Goal: Task Accomplishment & Management: Manage account settings

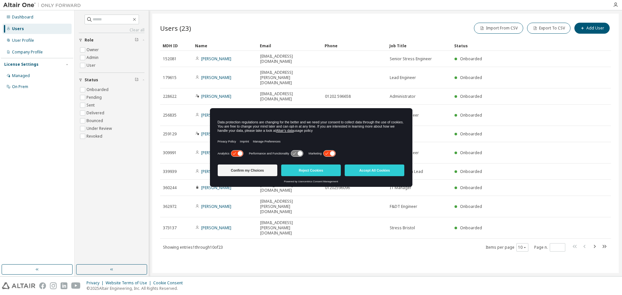
click at [295, 155] on icon at bounding box center [297, 154] width 12 height 6
click at [373, 172] on button "Accept All Cookies" at bounding box center [375, 171] width 60 height 12
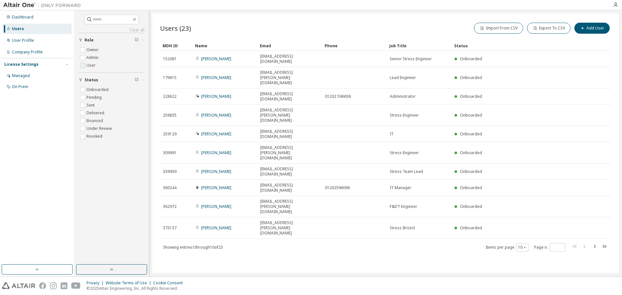
click at [90, 66] on label "User" at bounding box center [92, 66] width 10 height 8
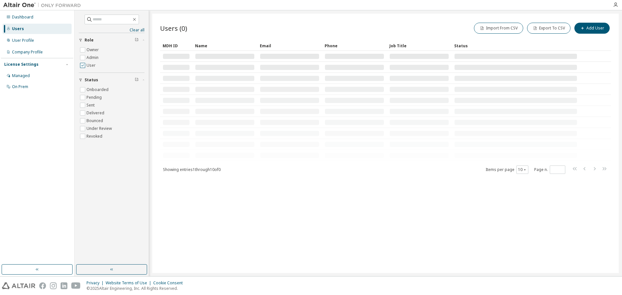
click at [90, 66] on label "User" at bounding box center [92, 66] width 10 height 8
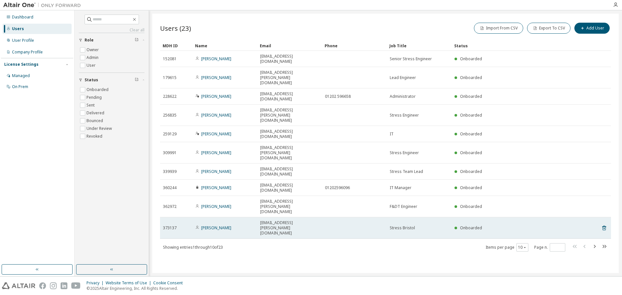
click at [492, 226] on div "Onboarded" at bounding box center [516, 228] width 122 height 5
click at [226, 225] on link "[PERSON_NAME]" at bounding box center [216, 228] width 30 height 6
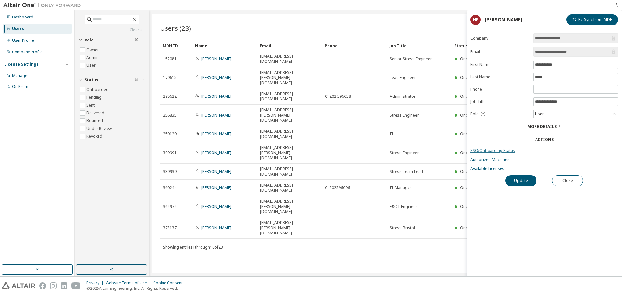
click at [489, 152] on link "SSO/Onboarding Status" at bounding box center [544, 150] width 148 height 5
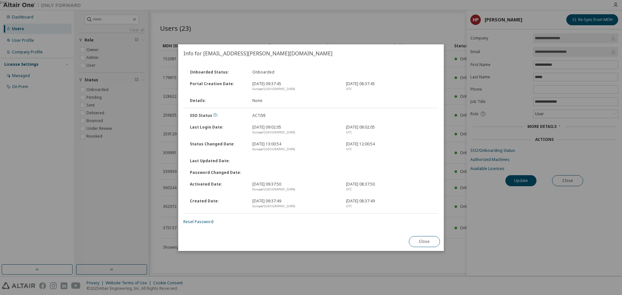
click at [415, 229] on div "Onboarded Status : Onboarded Portal Creation Date : 6 Jun 2023, 09:37:45 Europe…" at bounding box center [311, 148] width 266 height 170
click at [418, 239] on button "Close" at bounding box center [424, 241] width 31 height 11
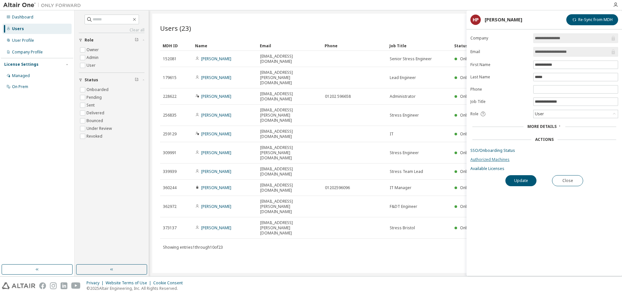
click at [486, 161] on link "Authorized Machines" at bounding box center [544, 159] width 148 height 5
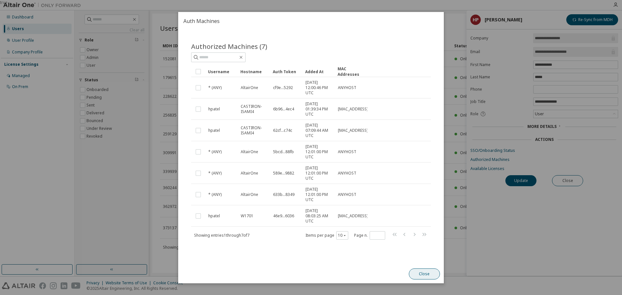
click at [417, 276] on button "Close" at bounding box center [424, 274] width 31 height 11
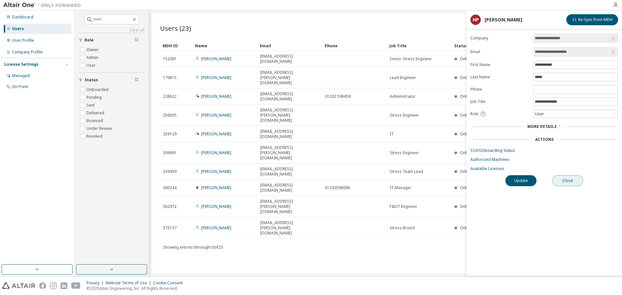
click at [561, 179] on button "Close" at bounding box center [567, 180] width 31 height 11
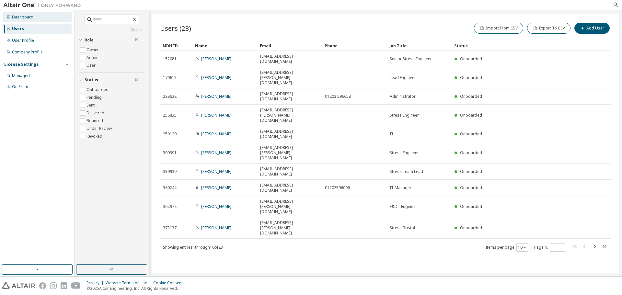
click at [19, 16] on div "Dashboard" at bounding box center [22, 17] width 21 height 5
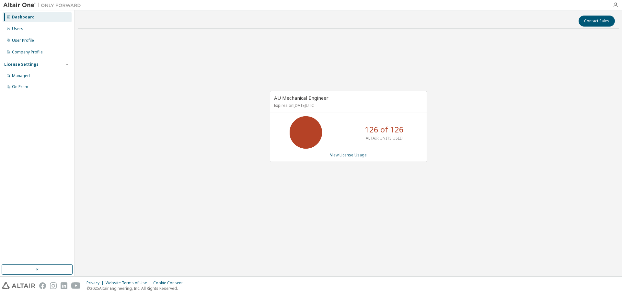
click at [10, 15] on icon at bounding box center [8, 17] width 4 height 4
click at [22, 75] on div "Managed" at bounding box center [21, 75] width 18 height 5
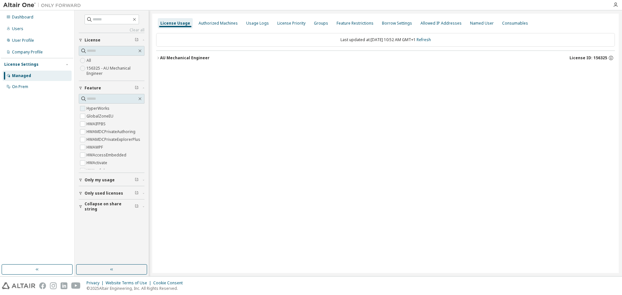
click at [94, 110] on label "HyperWorks" at bounding box center [99, 109] width 24 height 8
click at [157, 59] on icon "button" at bounding box center [158, 58] width 4 height 4
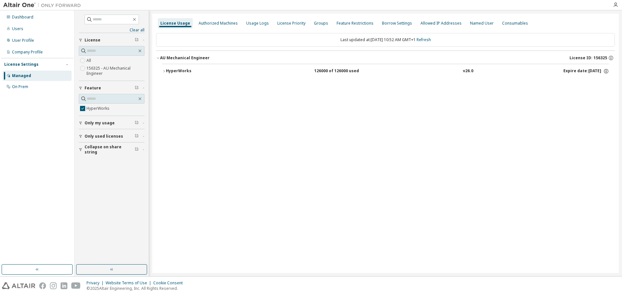
click at [164, 70] on icon "button" at bounding box center [164, 71] width 4 height 4
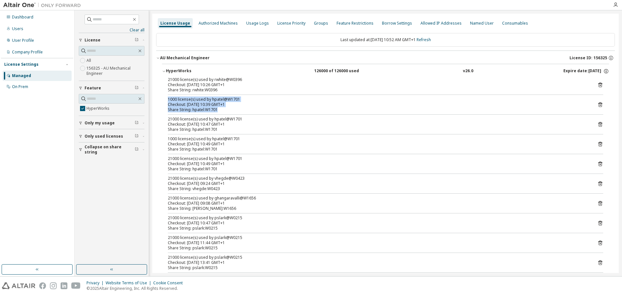
drag, startPoint x: 219, startPoint y: 111, endPoint x: 168, endPoint y: 99, distance: 52.2
click at [168, 99] on div "1000 license(s) used by hpatel@W1701 Checkout: 2025-10-03 10:39 GMT+1 Share Str…" at bounding box center [378, 105] width 420 height 16
copy div "1000 license(s) used by hpatel@W1701 Checkout: 2025-10-03 10:39 GMT+1 Share Str…"
click at [13, 5] on img at bounding box center [43, 5] width 81 height 6
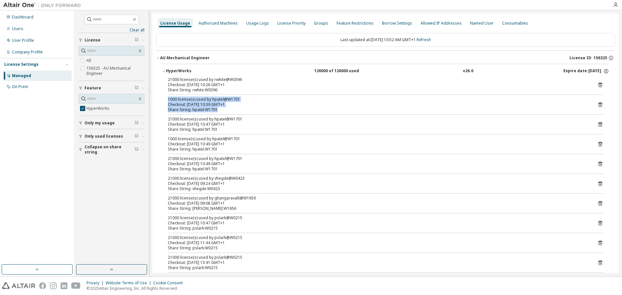
click at [13, 5] on img at bounding box center [43, 5] width 81 height 6
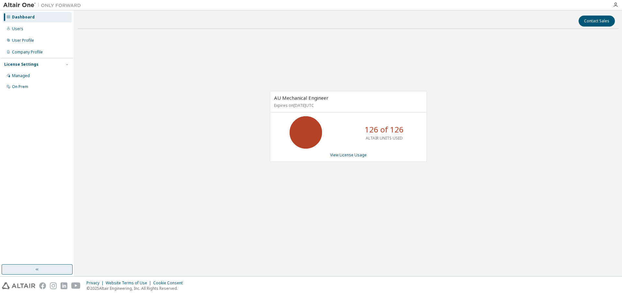
click at [27, 274] on button "button" at bounding box center [37, 269] width 71 height 10
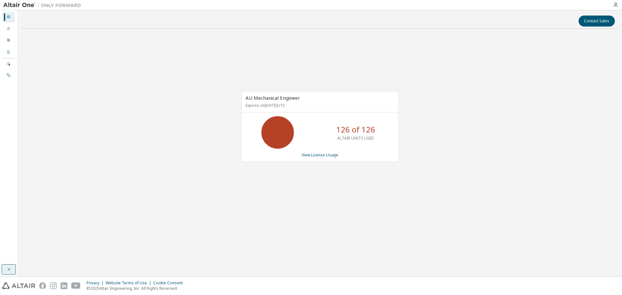
click at [6, 266] on button "button" at bounding box center [9, 269] width 14 height 10
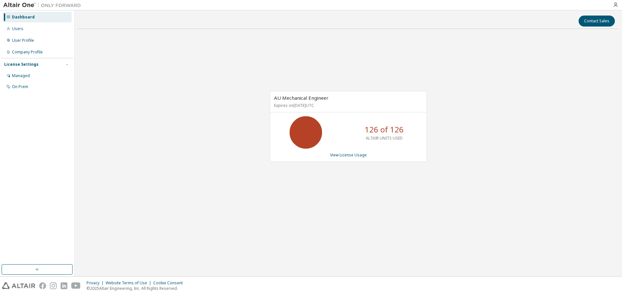
click at [15, 18] on div "Dashboard" at bounding box center [23, 17] width 23 height 5
click at [18, 44] on div "User Profile" at bounding box center [37, 40] width 69 height 10
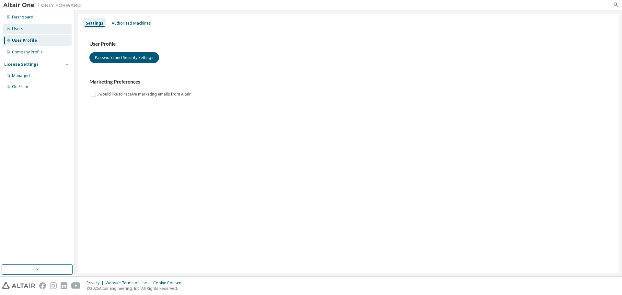
click at [17, 30] on div "Users" at bounding box center [17, 28] width 11 height 5
